Goal: Find specific page/section

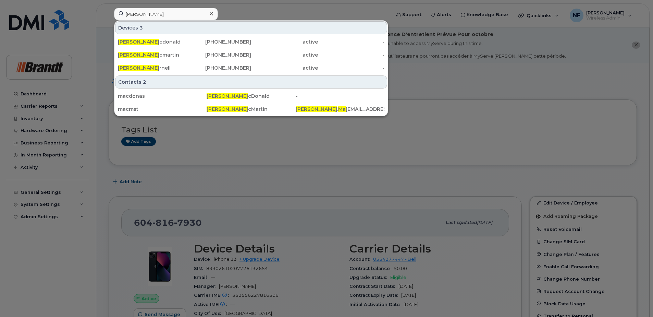
type input "[PERSON_NAME]"
click at [195, 69] on div "[PHONE_NUMBER]" at bounding box center [218, 67] width 67 height 7
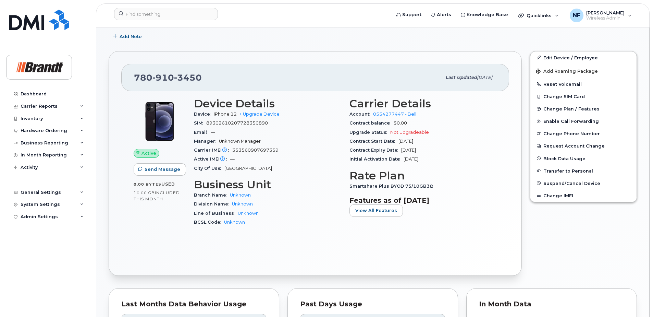
scroll to position [377, 0]
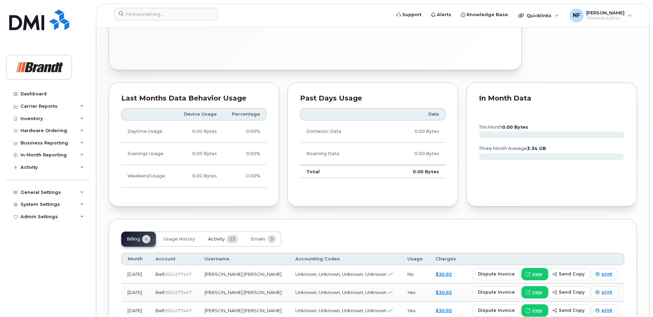
click at [223, 241] on span "Activity" at bounding box center [216, 238] width 17 height 5
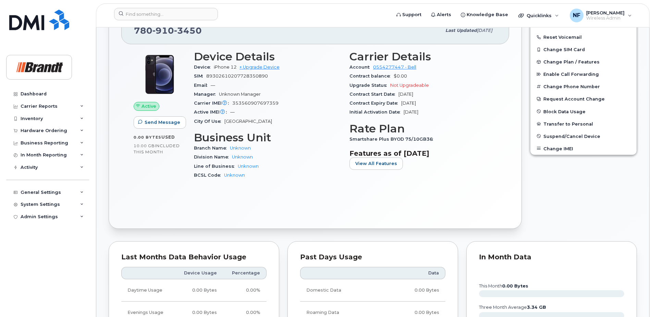
scroll to position [13, 0]
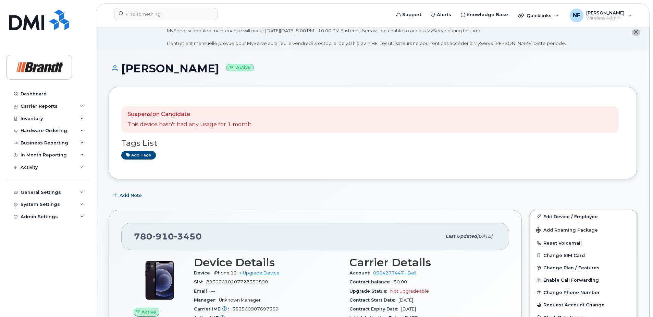
drag, startPoint x: 285, startPoint y: 195, endPoint x: 269, endPoint y: 192, distance: 16.0
